Goal: Task Accomplishment & Management: Manage account settings

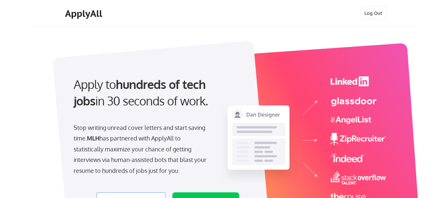
select select ""engineering""
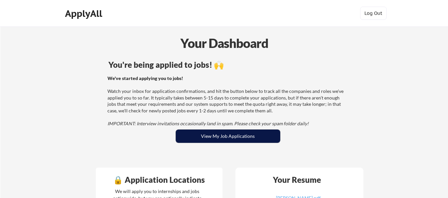
click at [228, 137] on button "View My Job Applications" at bounding box center [228, 136] width 104 height 13
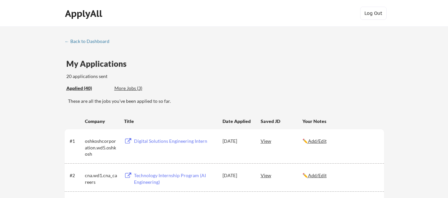
scroll to position [938, 0]
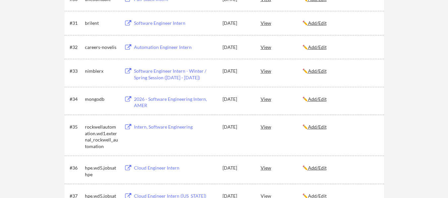
click at [178, 101] on div "2026 - Software Engineering Intern, AMER" at bounding box center [175, 102] width 82 height 13
